Goal: Information Seeking & Learning: Learn about a topic

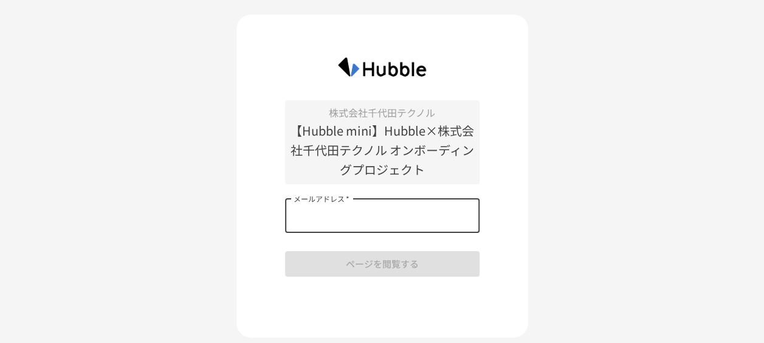
click at [303, 224] on input "メールアドレス   *" at bounding box center [382, 216] width 194 height 34
type input "**********"
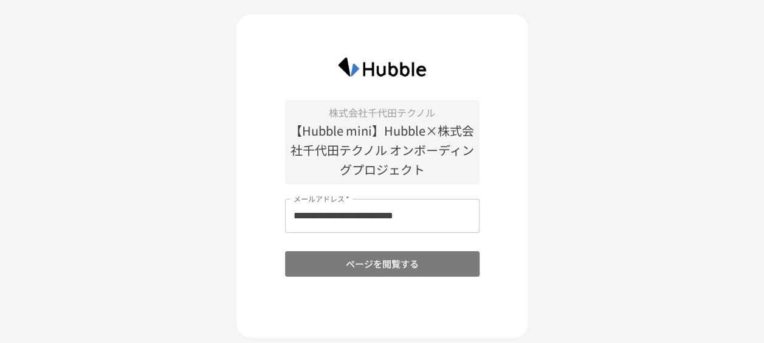
click at [373, 273] on button "ページを閲覧する" at bounding box center [382, 264] width 194 height 26
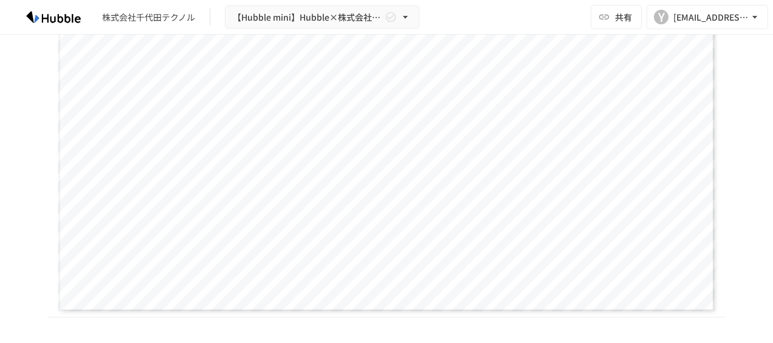
scroll to position [608, 0]
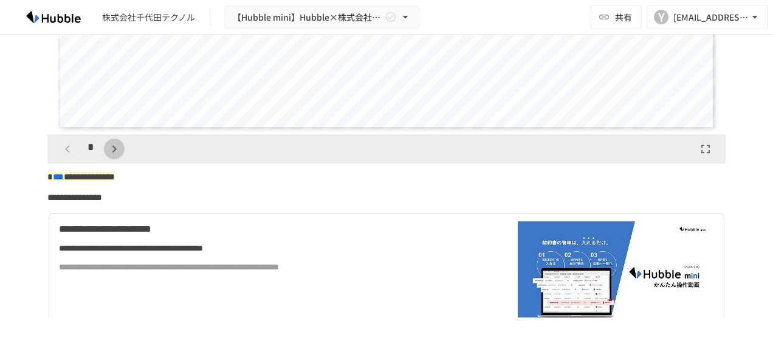
click at [113, 156] on button "button" at bounding box center [114, 149] width 21 height 21
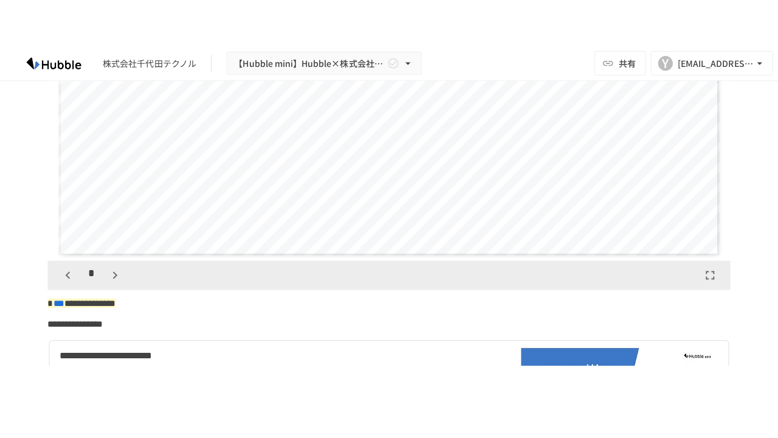
scroll to position [547, 0]
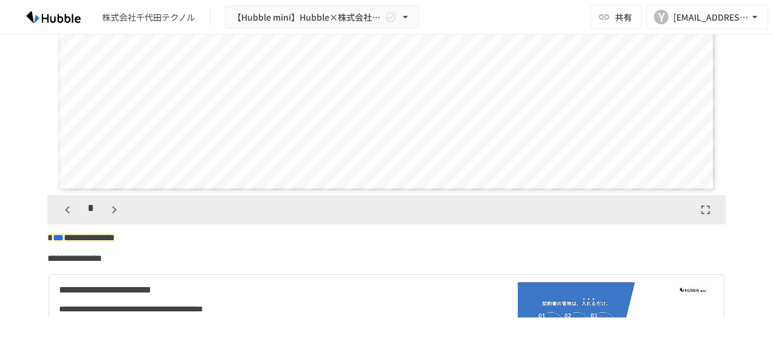
click at [703, 210] on icon "button" at bounding box center [705, 209] width 15 height 15
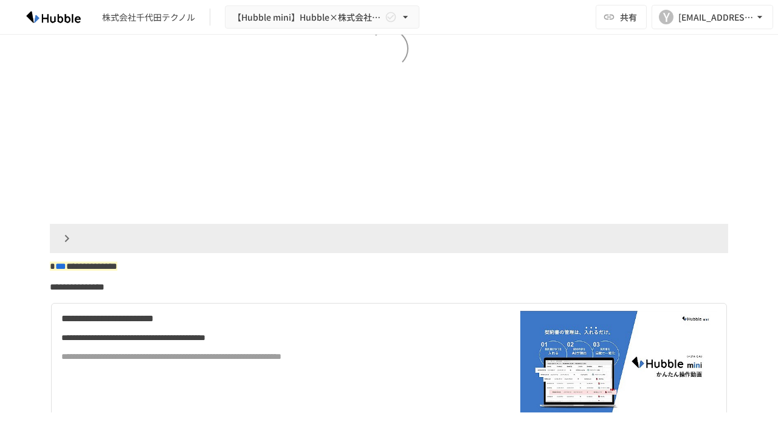
scroll to position [408, 0]
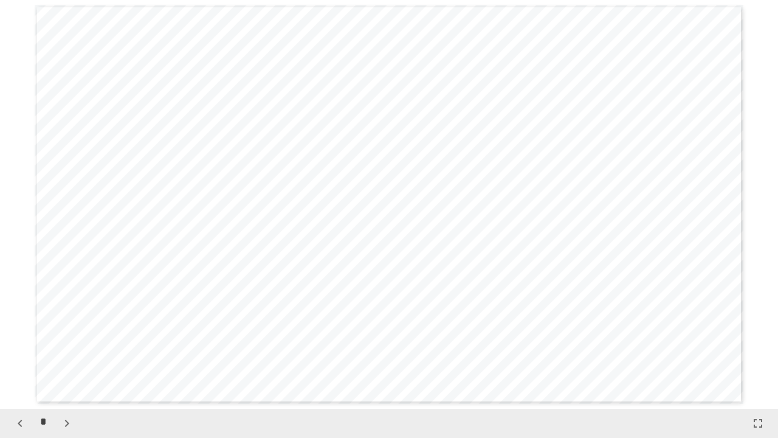
click at [69, 342] on icon "button" at bounding box center [67, 423] width 15 height 15
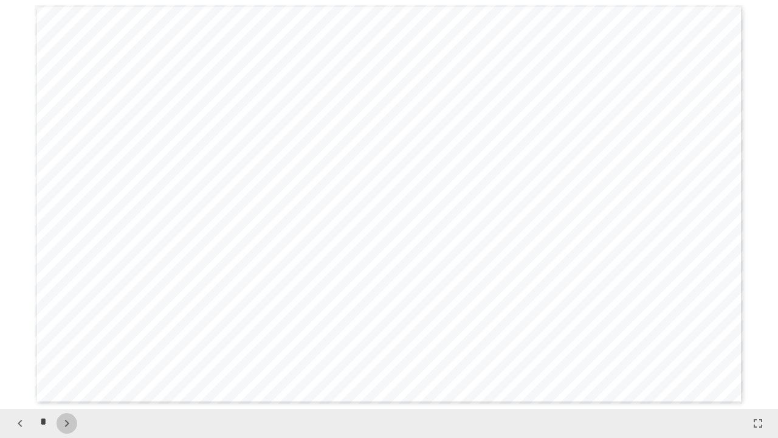
click at [69, 342] on icon "button" at bounding box center [67, 423] width 15 height 15
click at [69, 342] on icon "button" at bounding box center [73, 423] width 15 height 15
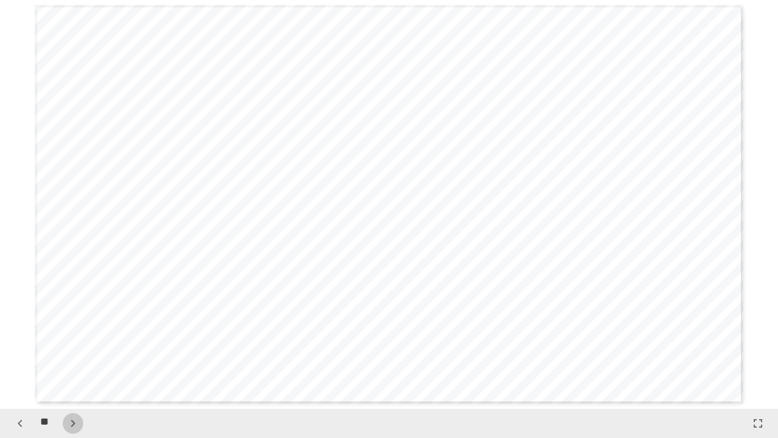
click at [69, 342] on icon "button" at bounding box center [73, 423] width 15 height 15
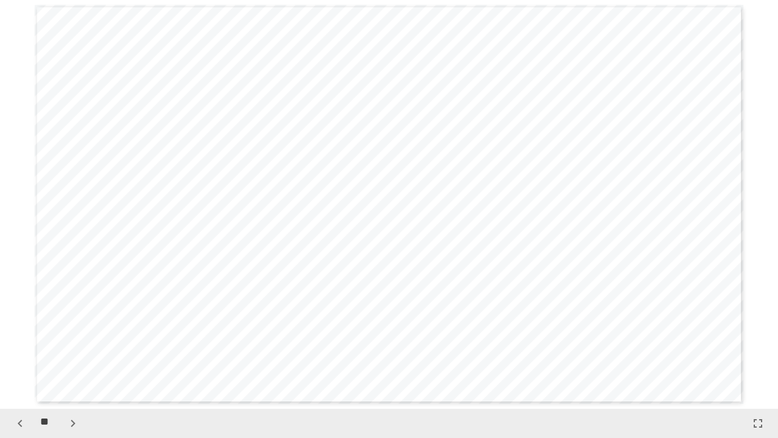
click at [69, 342] on icon "button" at bounding box center [73, 423] width 15 height 15
click at [69, 342] on div "**" at bounding box center [47, 423] width 74 height 21
click at [21, 342] on icon "button" at bounding box center [20, 423] width 15 height 15
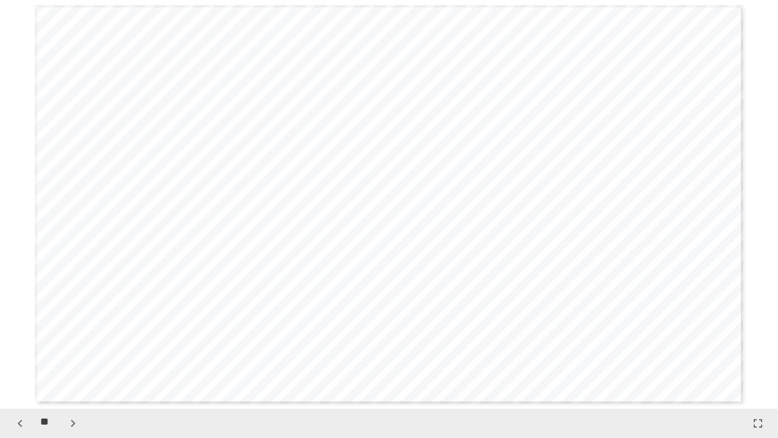
click at [21, 342] on icon "button" at bounding box center [20, 423] width 15 height 15
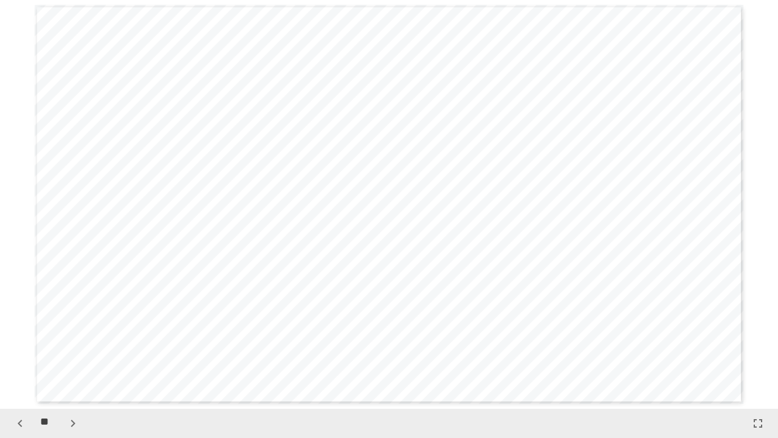
click at [21, 342] on icon "button" at bounding box center [20, 423] width 15 height 15
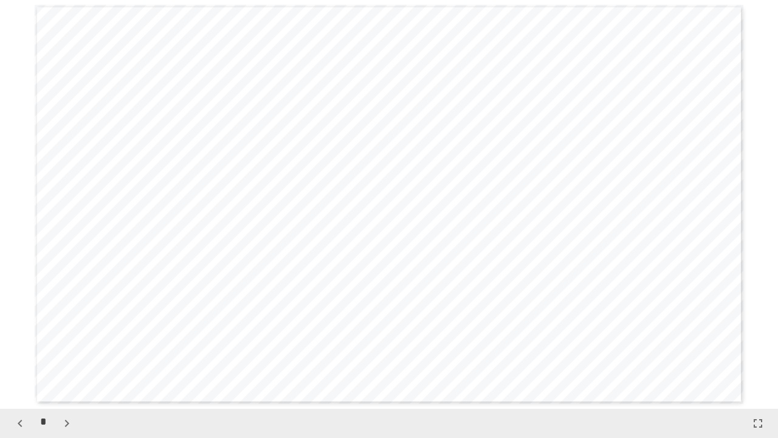
click at [21, 342] on icon "button" at bounding box center [20, 423] width 15 height 15
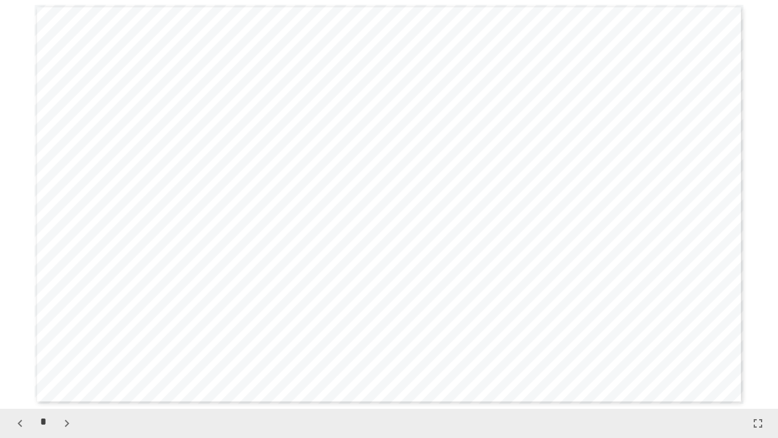
click at [21, 342] on icon "button" at bounding box center [20, 423] width 15 height 15
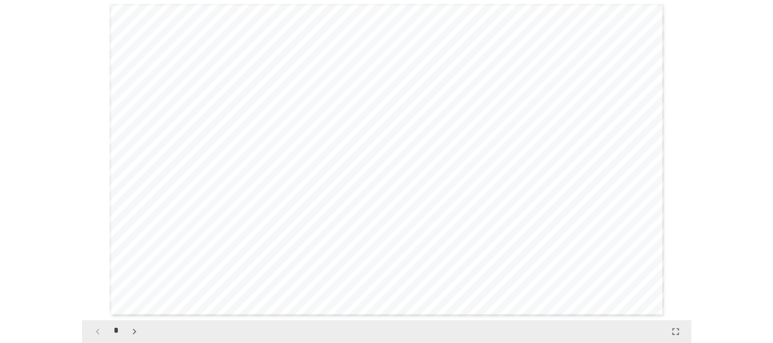
scroll to position [0, 0]
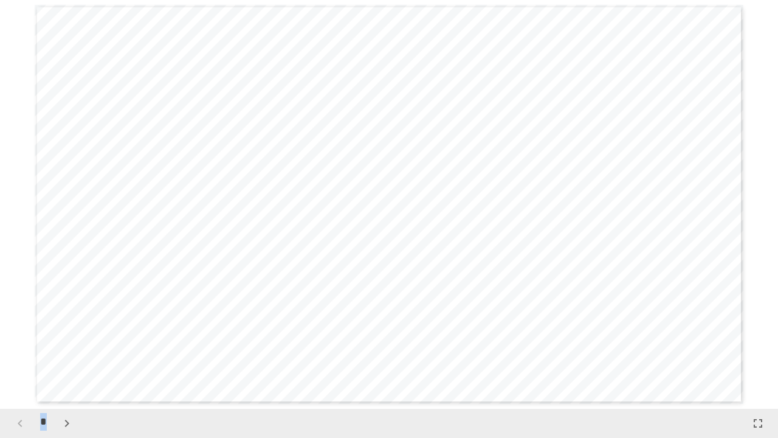
click at [21, 342] on div "*" at bounding box center [43, 423] width 67 height 21
click at [358, 342] on div "*" at bounding box center [389, 422] width 778 height 29
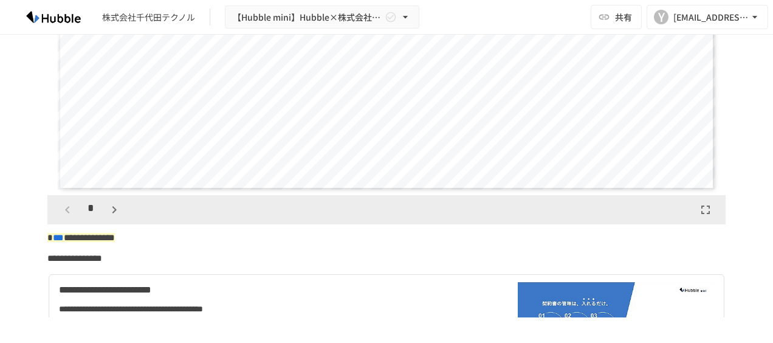
click at [61, 242] on span "***" at bounding box center [58, 237] width 11 height 9
